Goal: Task Accomplishment & Management: Manage account settings

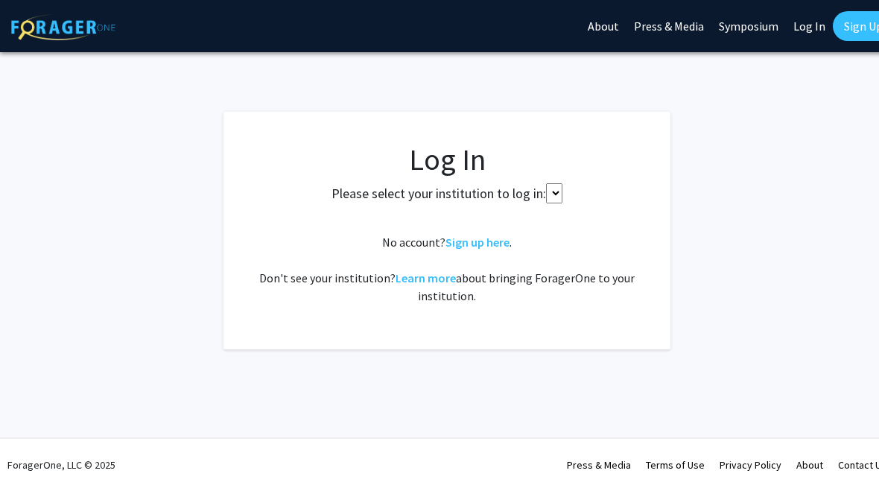
select select
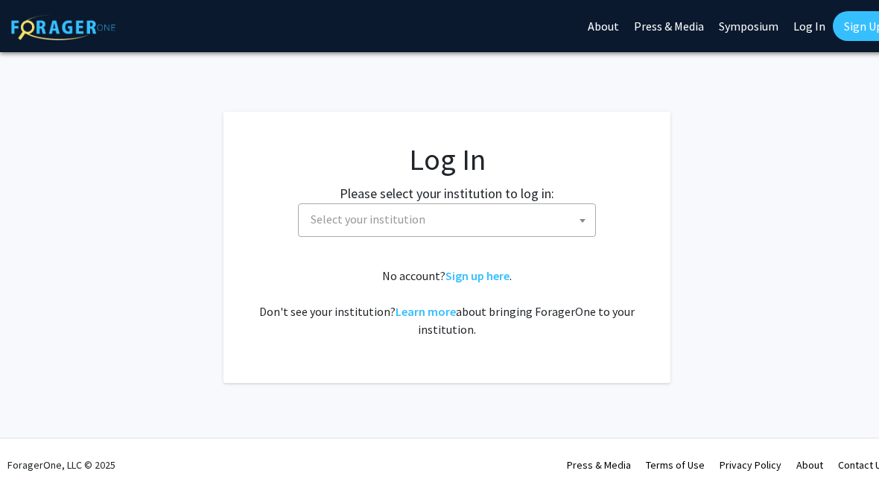
click at [321, 235] on span "Select your institution" at bounding box center [447, 220] width 298 height 34
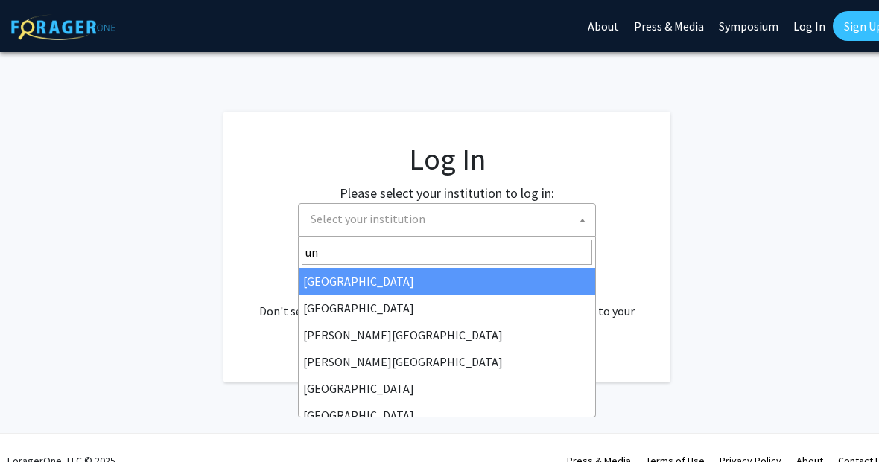
type input "u"
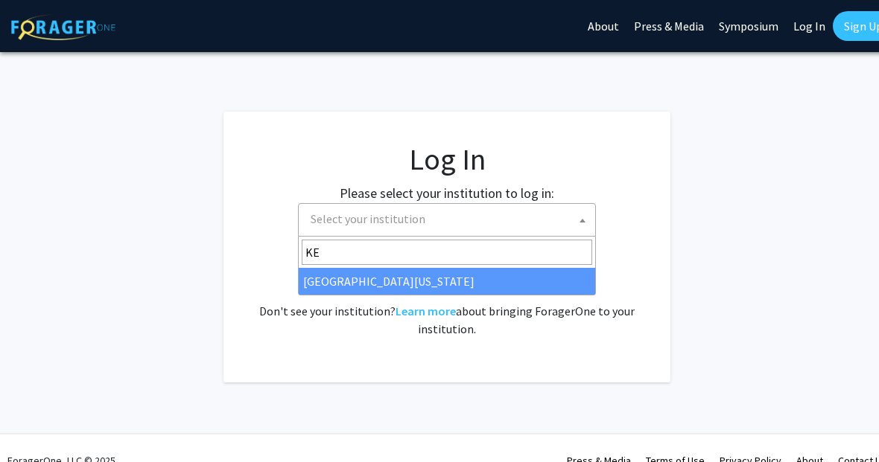
type input "[PERSON_NAME]"
click at [503, 263] on input "[PERSON_NAME]" at bounding box center [447, 252] width 290 height 25
select select "13"
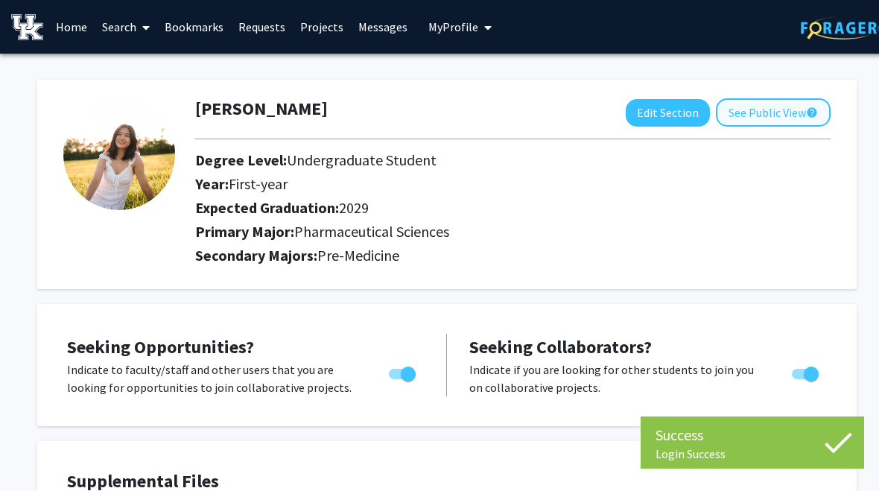
click at [774, 103] on button "See Public View help" at bounding box center [773, 112] width 115 height 28
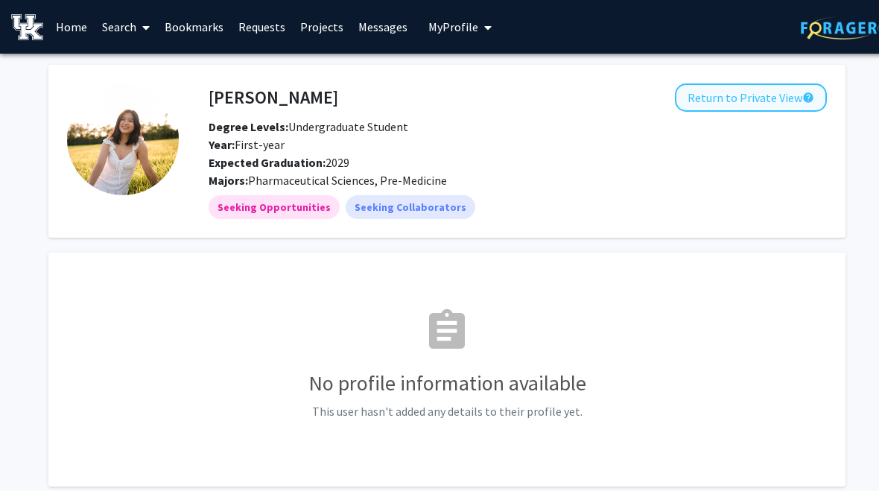
click at [786, 108] on button "Return to Private View help" at bounding box center [751, 97] width 152 height 28
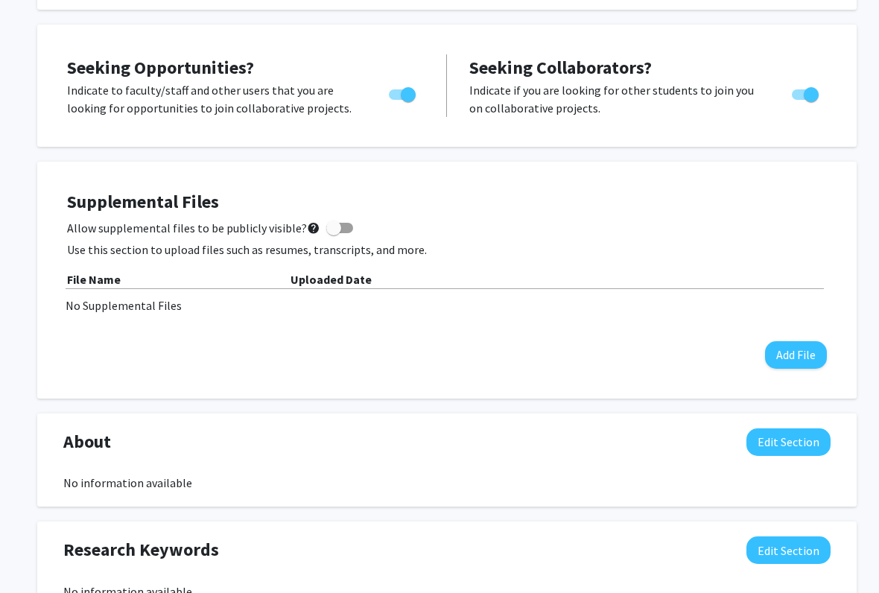
scroll to position [284, 0]
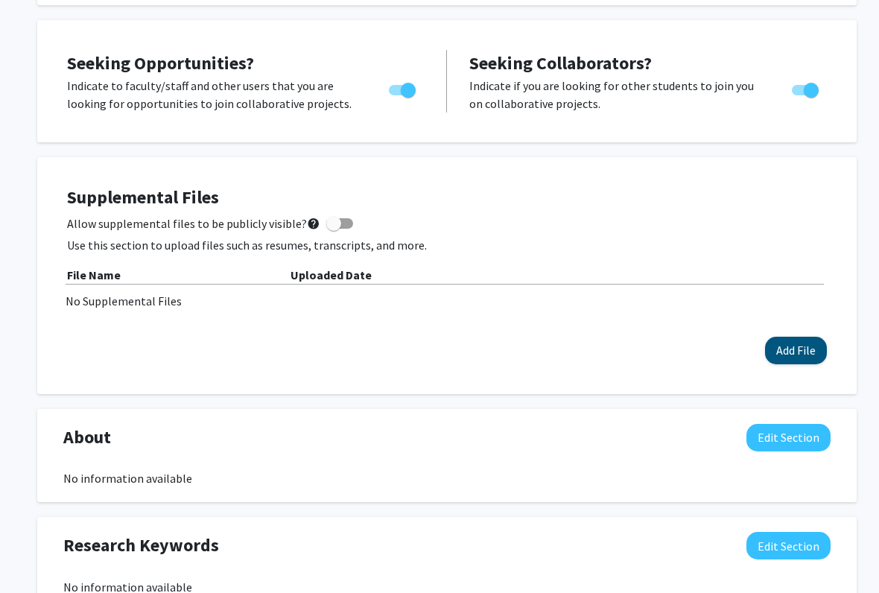
click at [796, 354] on button "Add File" at bounding box center [796, 351] width 62 height 28
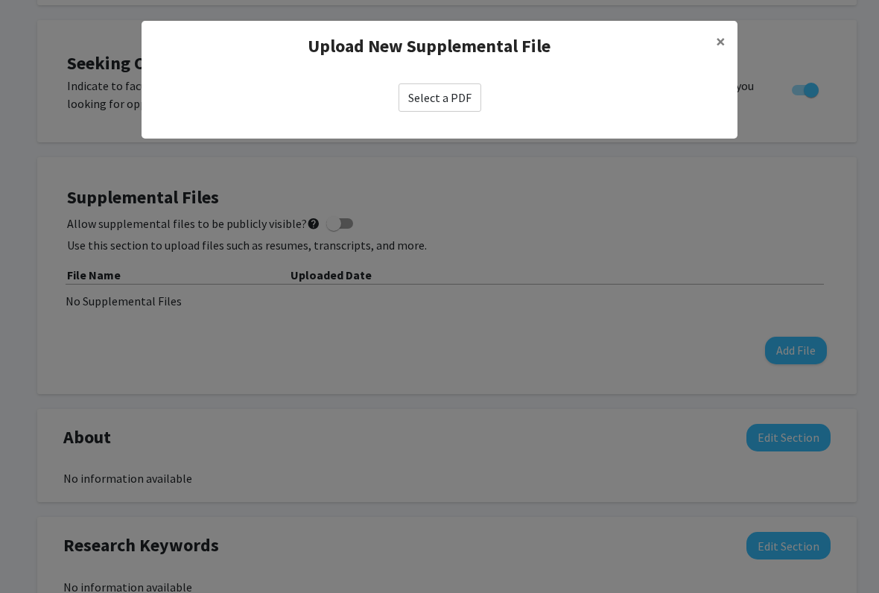
click at [547, 347] on modal-container "Upload New Supplemental File × Select a PDF" at bounding box center [439, 296] width 879 height 593
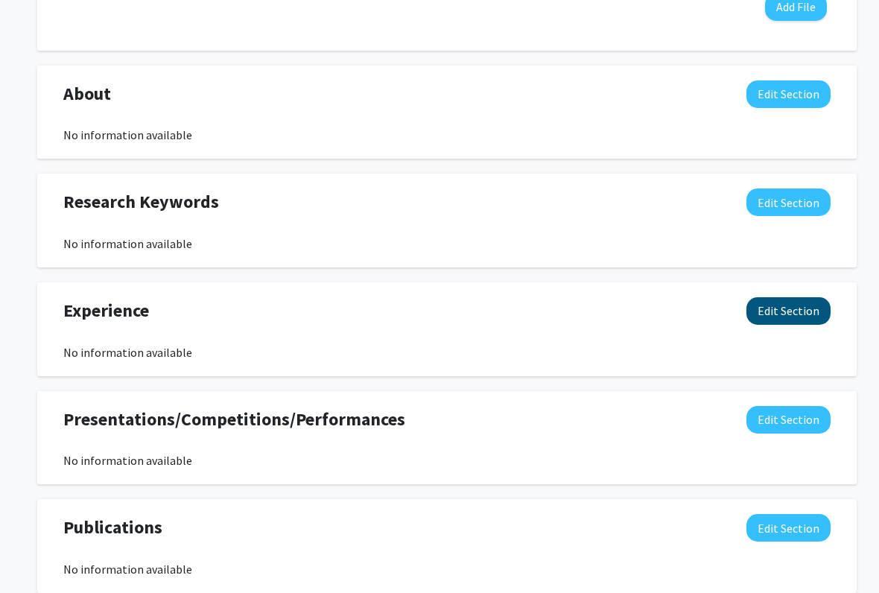
click at [813, 305] on button "Edit Section" at bounding box center [788, 312] width 84 height 28
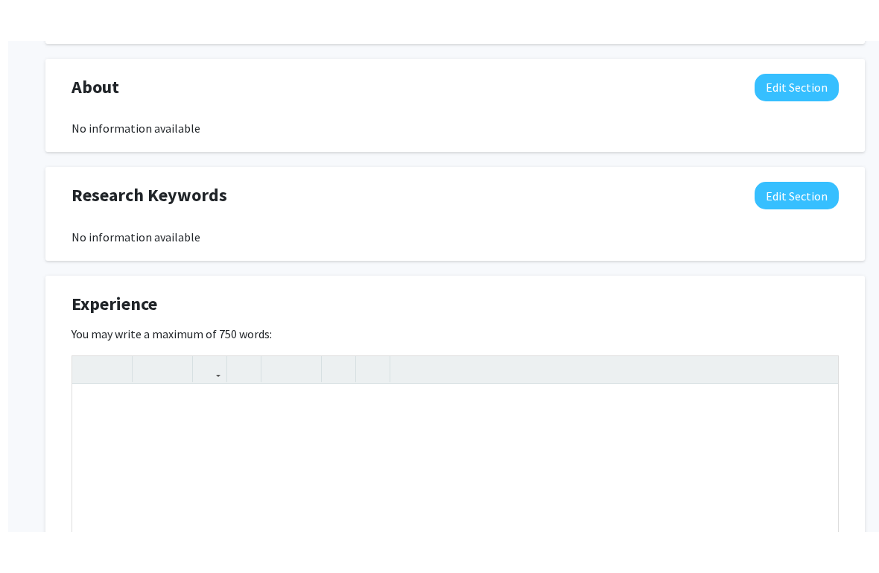
scroll to position [673, 0]
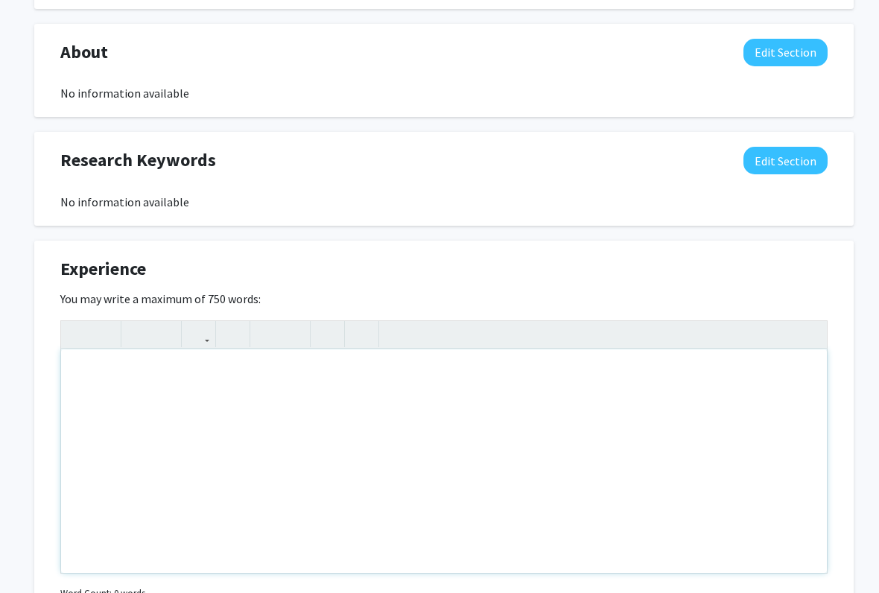
click at [762, 419] on div "Note to users with screen readers: Please deactivate our accessibility plugin f…" at bounding box center [443, 460] width 765 height 223
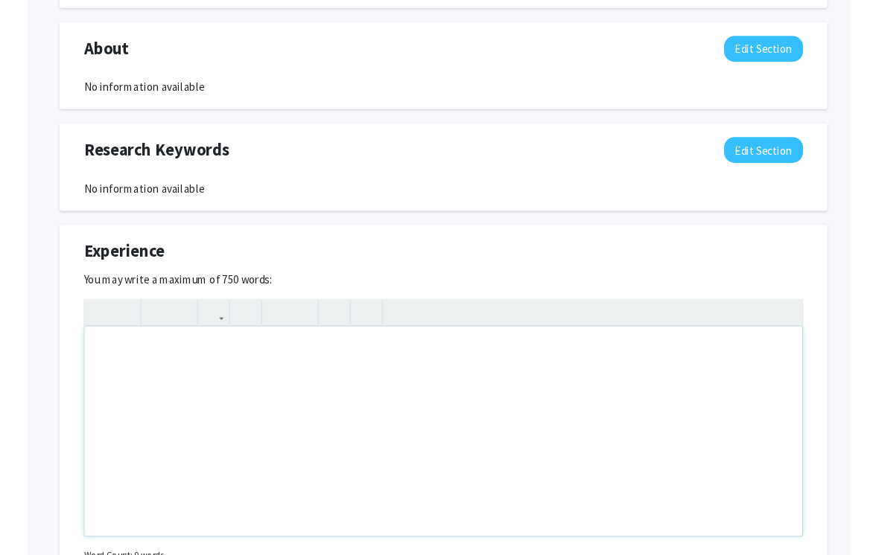
scroll to position [668, 2]
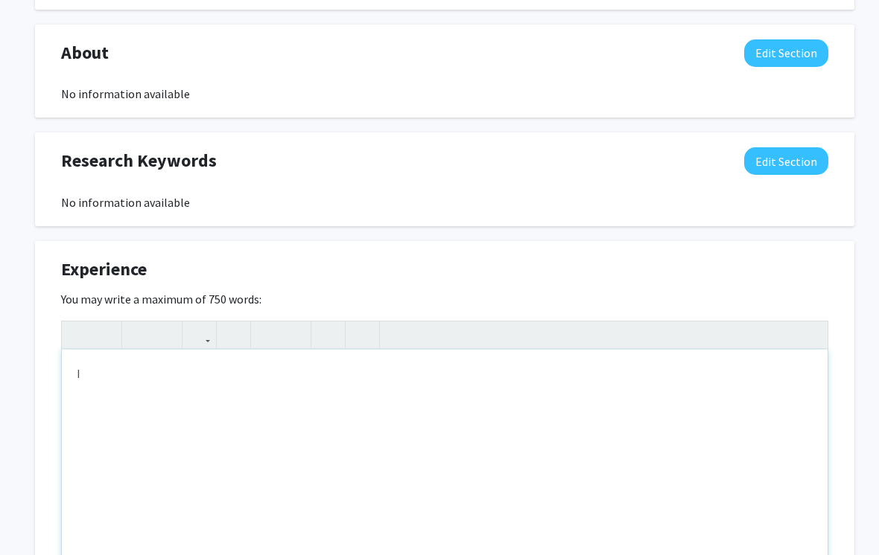
type textarea "I"
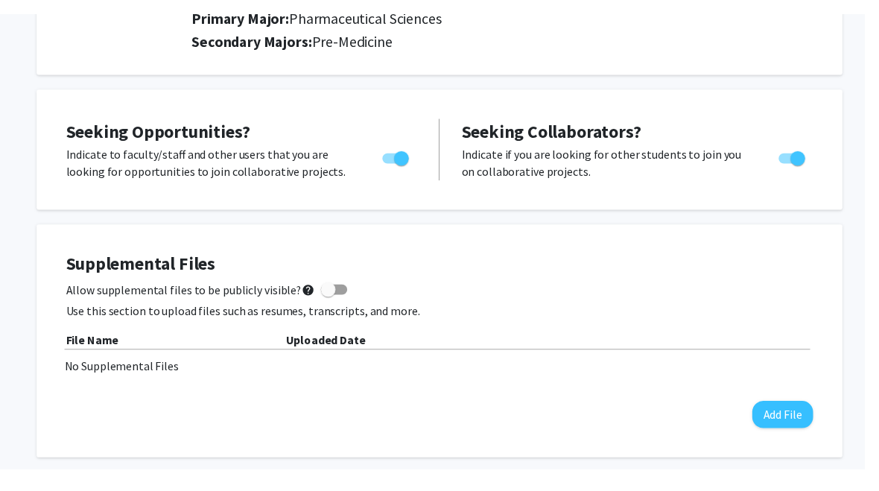
scroll to position [227, 0]
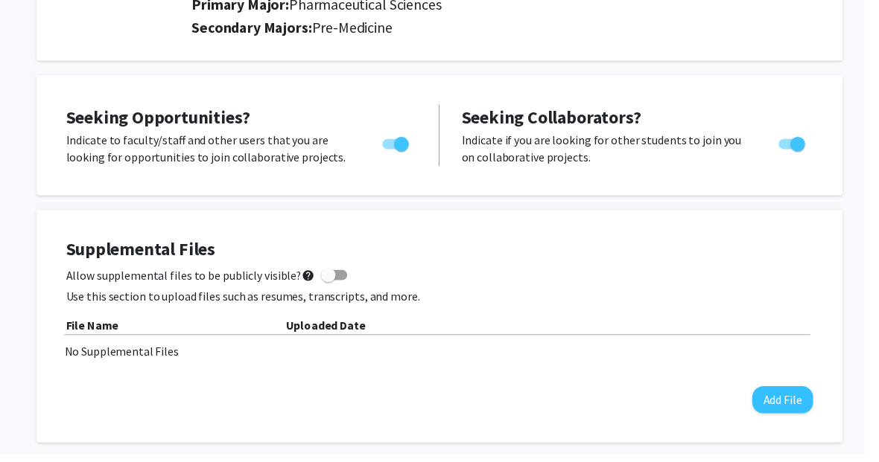
click at [336, 276] on span at bounding box center [339, 280] width 27 height 10
click at [334, 285] on input "Allow supplemental files to be publicly visible? help" at bounding box center [333, 285] width 1 height 1
checkbox input "true"
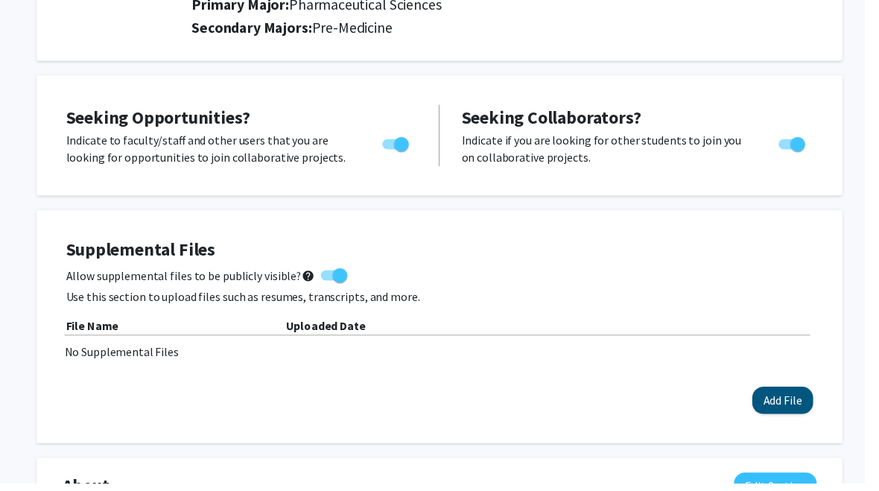
click at [789, 416] on button "Add File" at bounding box center [796, 407] width 62 height 28
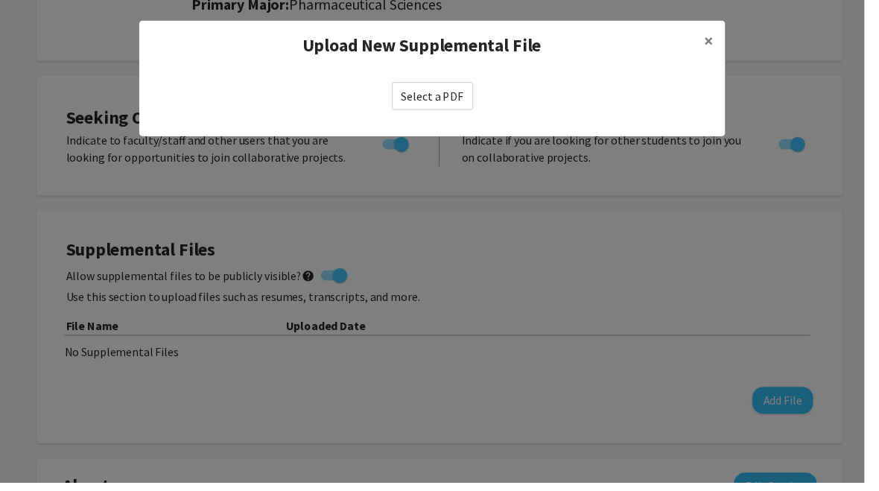
click at [459, 101] on label "Select a PDF" at bounding box center [439, 97] width 83 height 28
click at [0, 0] on input "Select a PDF" at bounding box center [0, 0] width 0 height 0
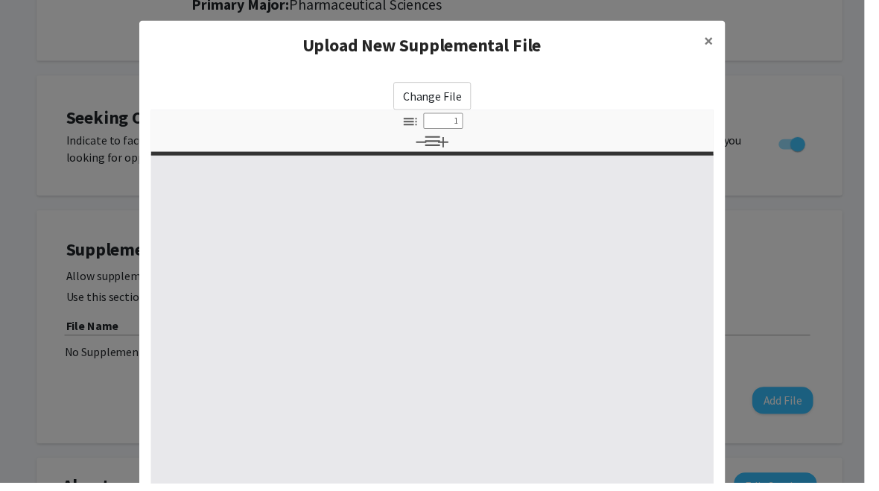
select select "custom"
type input "0"
select select "custom"
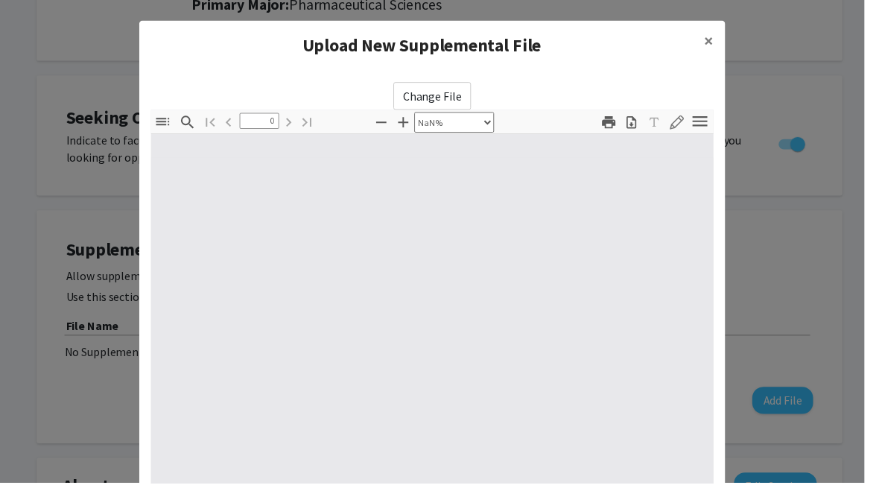
type input "1"
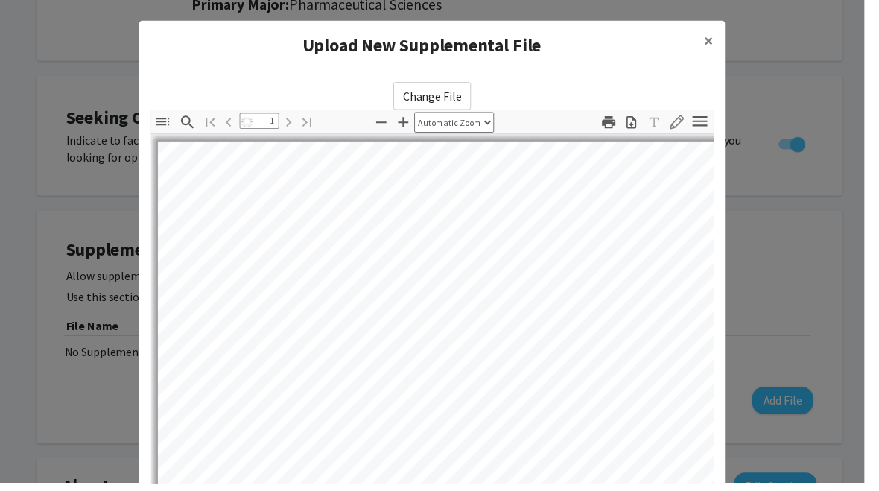
select select "auto"
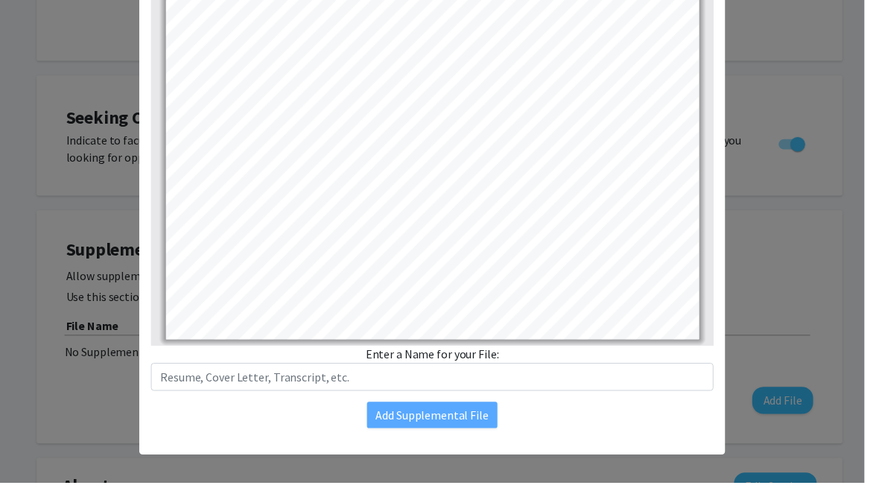
scroll to position [206, 0]
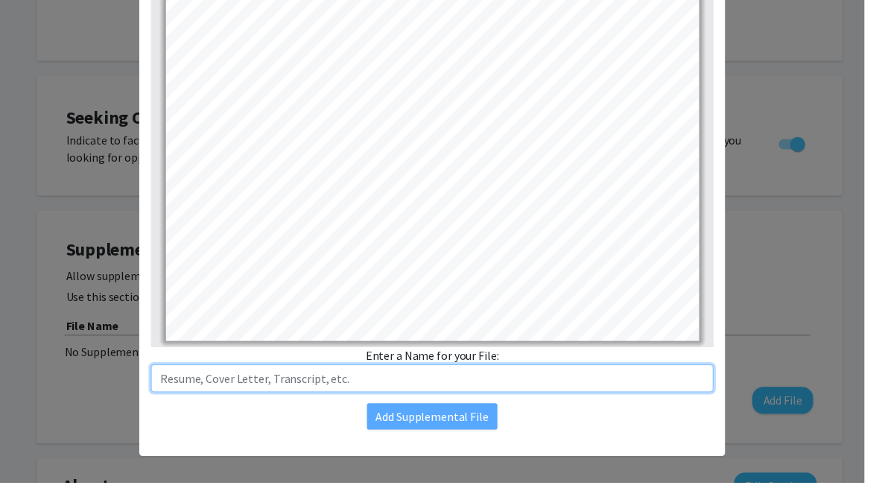
click at [481, 386] on input "text" at bounding box center [439, 384] width 572 height 28
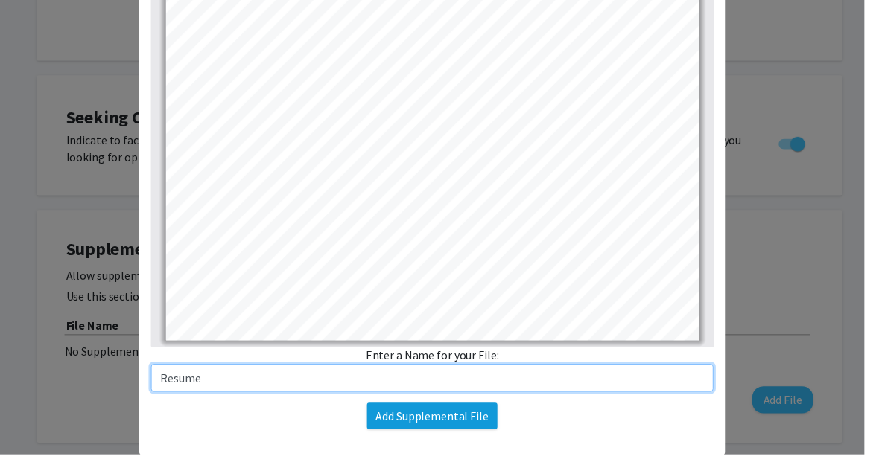
type input "Resume"
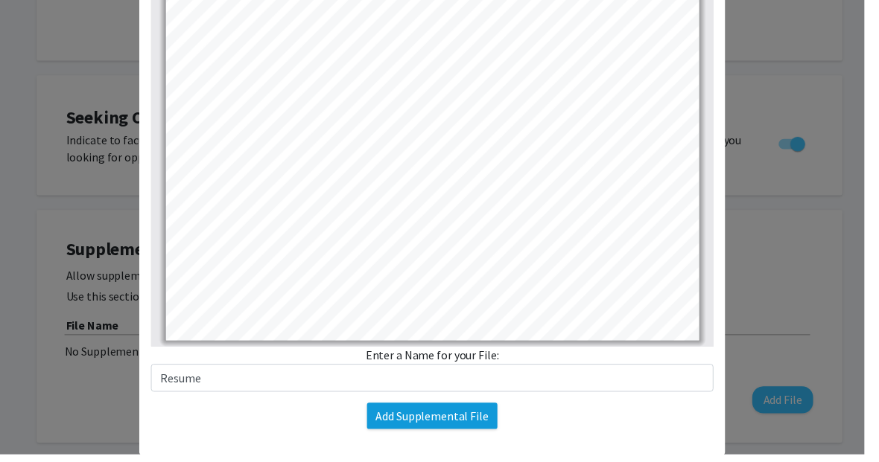
click at [433, 424] on button "Add Supplemental File" at bounding box center [439, 423] width 133 height 27
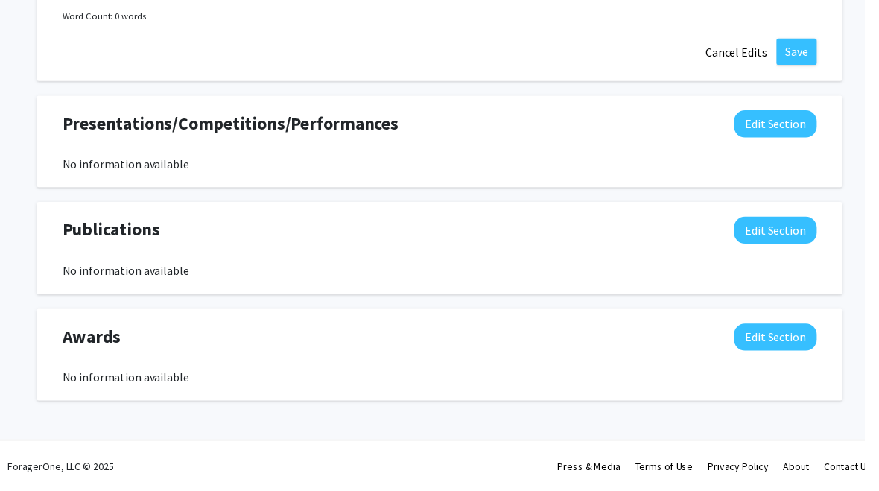
scroll to position [1269, 0]
